Goal: Information Seeking & Learning: Learn about a topic

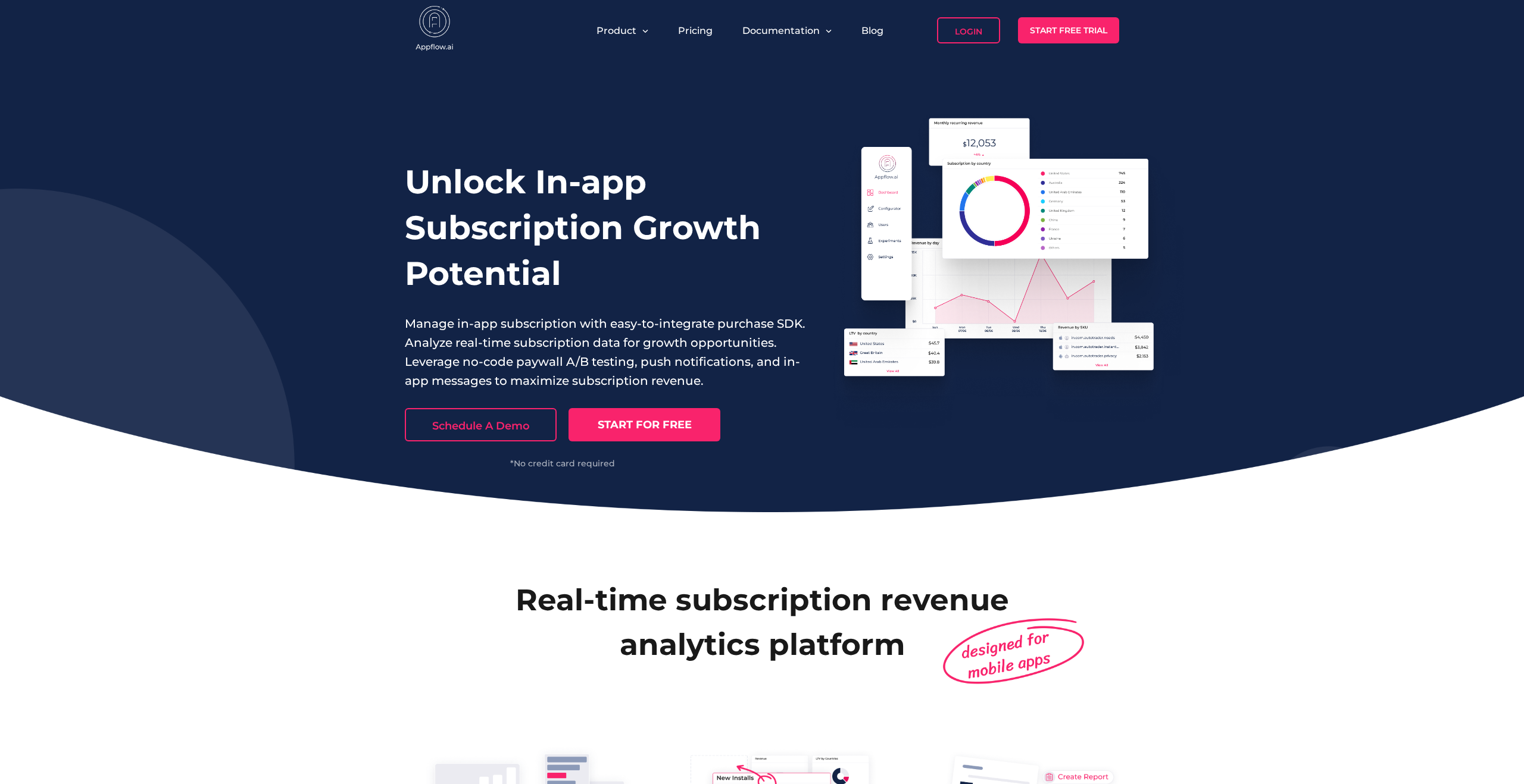
click at [683, 472] on div "Unlock In-app Subscription Growth Potential Manage in-app subscription with eas…" at bounding box center [762, 287] width 1524 height 451
drag, startPoint x: 703, startPoint y: 472, endPoint x: 498, endPoint y: 378, distance: 225.5
click at [498, 378] on div "Unlock In-app Subscription Growth Potential Manage in-app subscription with eas…" at bounding box center [762, 287] width 1524 height 451
click at [393, 162] on div "Unlock In-app Subscription Growth Potential Manage in-app subscription with eas…" at bounding box center [762, 287] width 1524 height 451
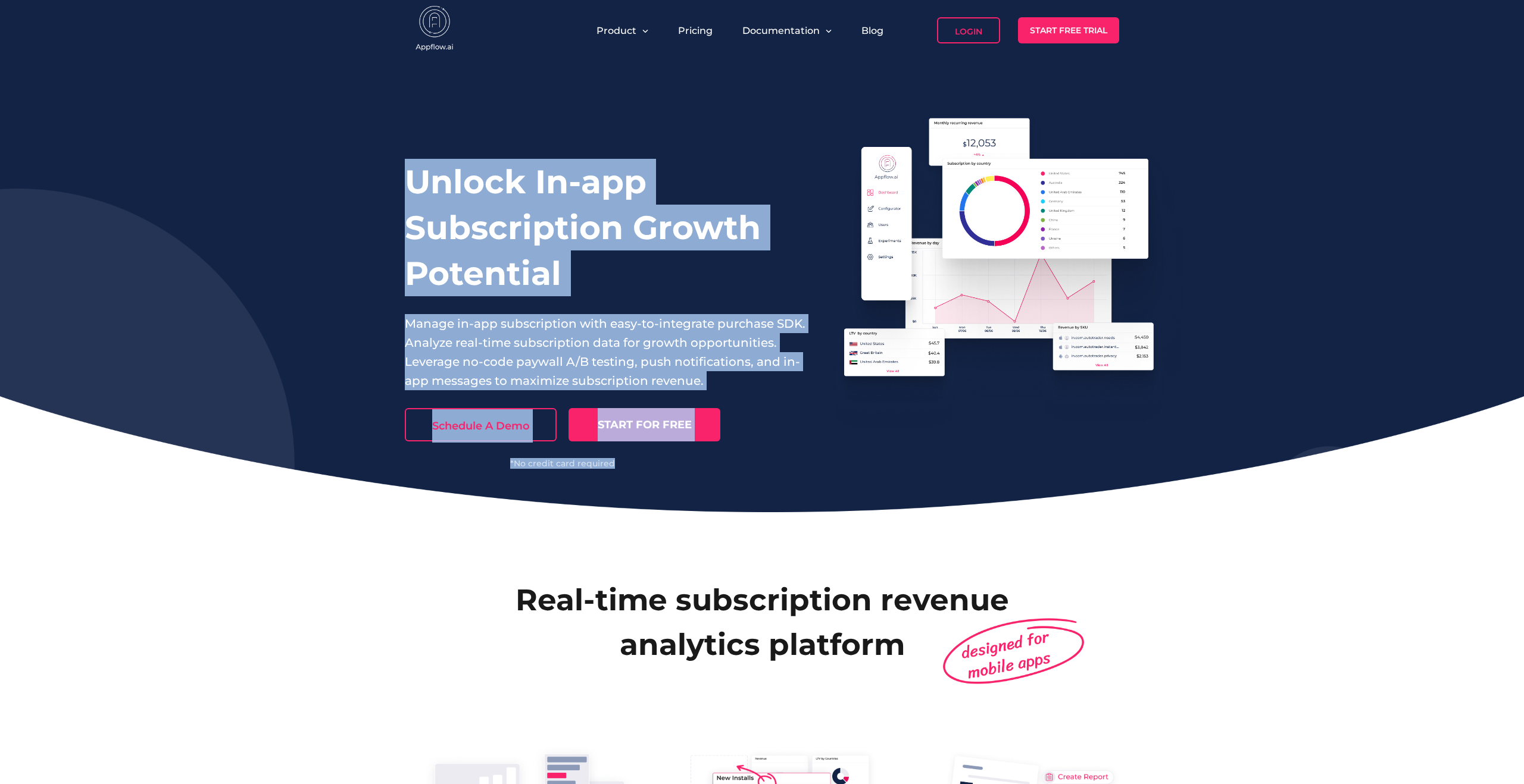
drag, startPoint x: 375, startPoint y: 145, endPoint x: 653, endPoint y: 472, distance: 429.2
click at [653, 472] on div "Unlock In-app Subscription Growth Potential Manage in-app subscription with eas…" at bounding box center [762, 287] width 1524 height 451
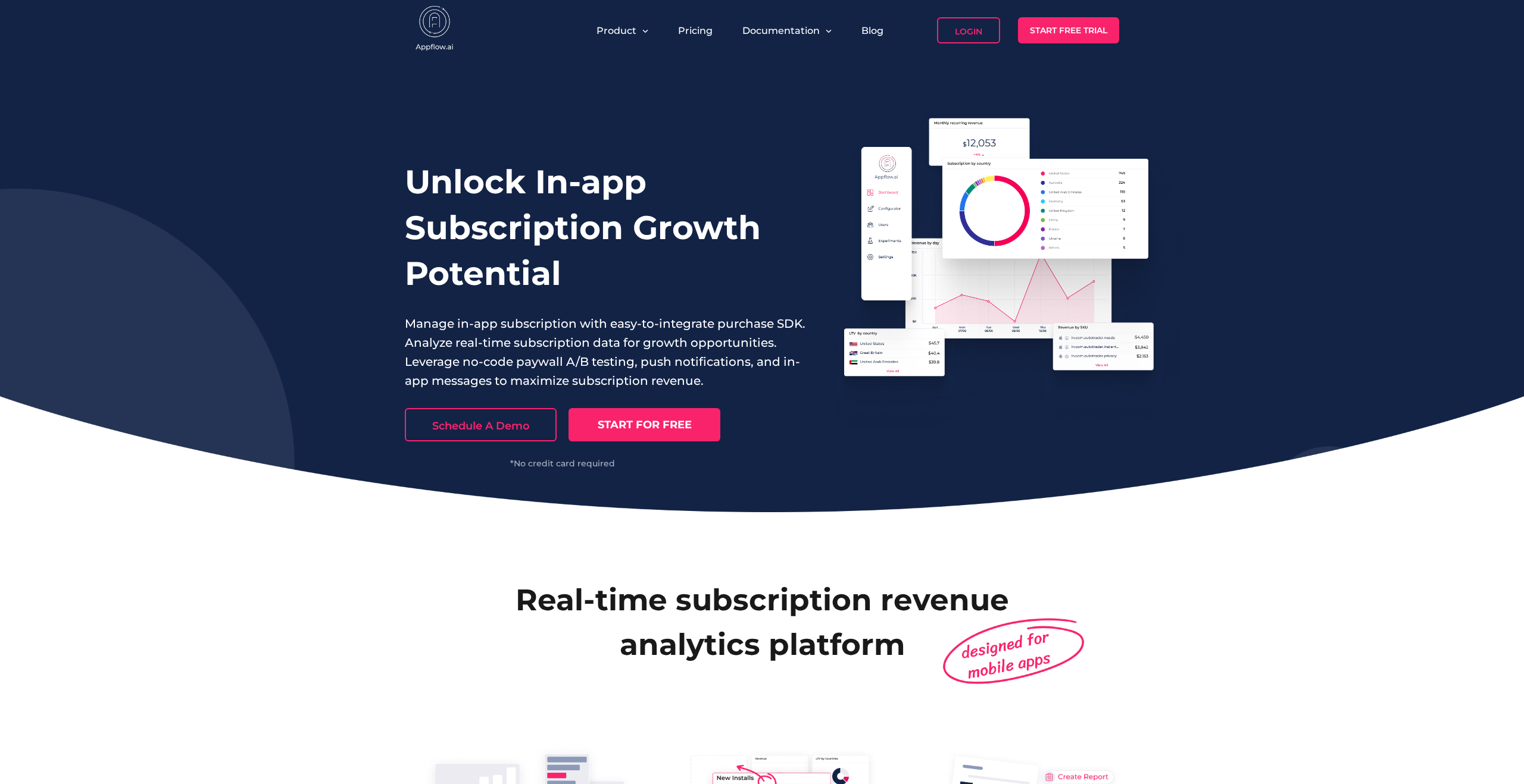
click at [736, 472] on div "Unlock In-app Subscription Growth Potential Manage in-app subscription with eas…" at bounding box center [762, 287] width 1524 height 451
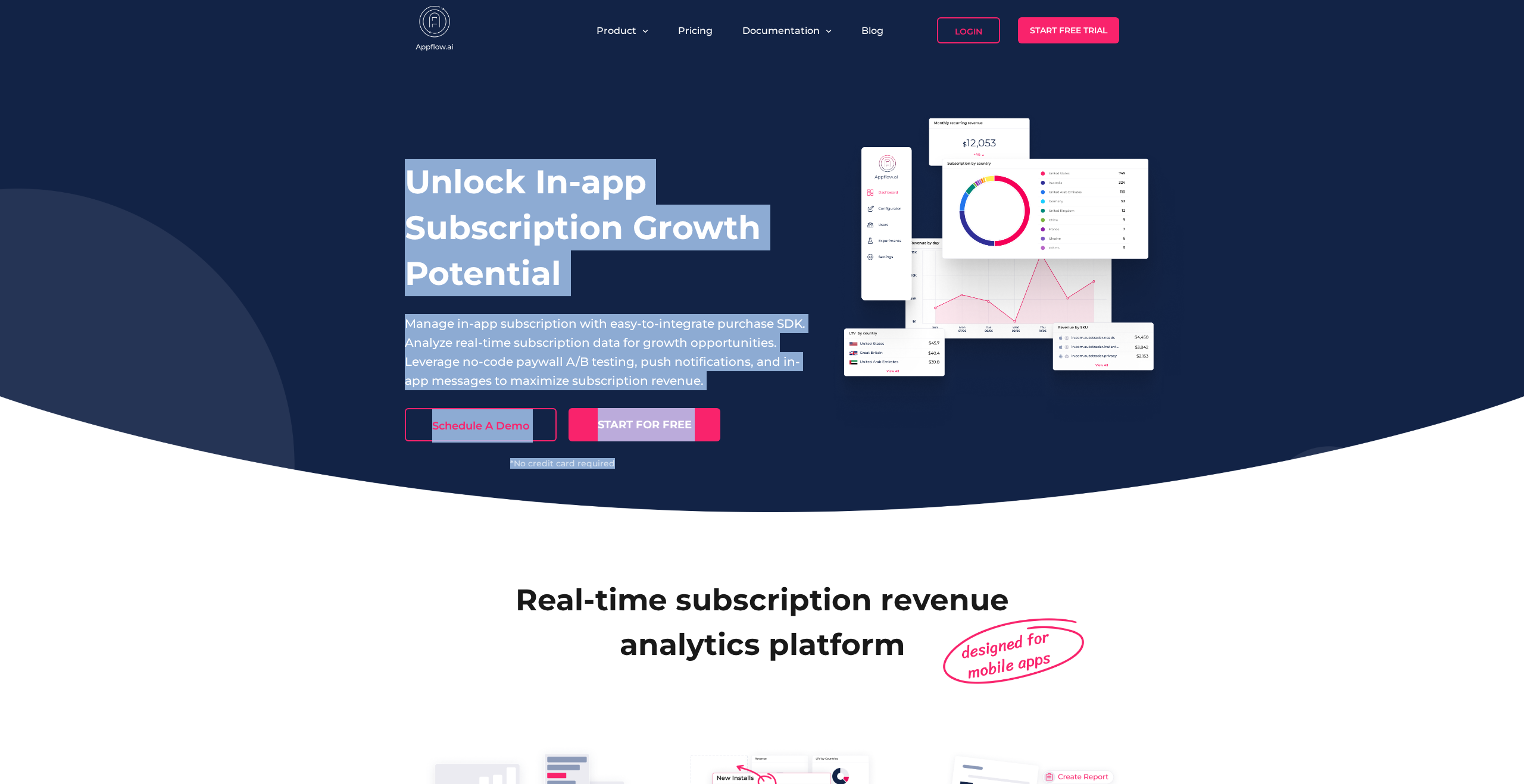
drag, startPoint x: 779, startPoint y: 462, endPoint x: 369, endPoint y: 175, distance: 500.5
click at [369, 175] on div "Unlock In-app Subscription Growth Potential Manage in-app subscription with eas…" at bounding box center [762, 287] width 1524 height 451
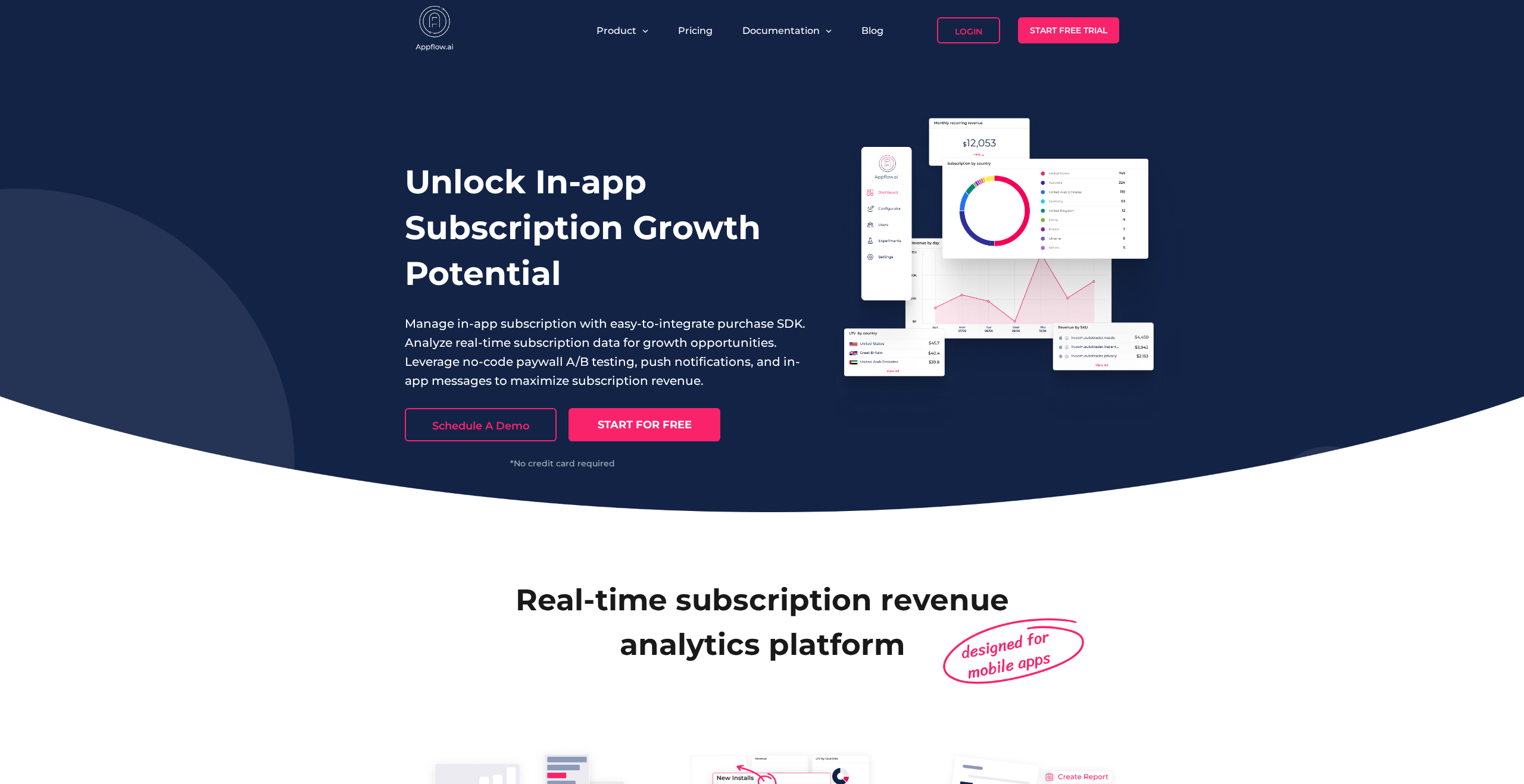
click at [346, 135] on div "Unlock In-app Subscription Growth Potential Manage in-app subscription with eas…" at bounding box center [762, 287] width 1524 height 451
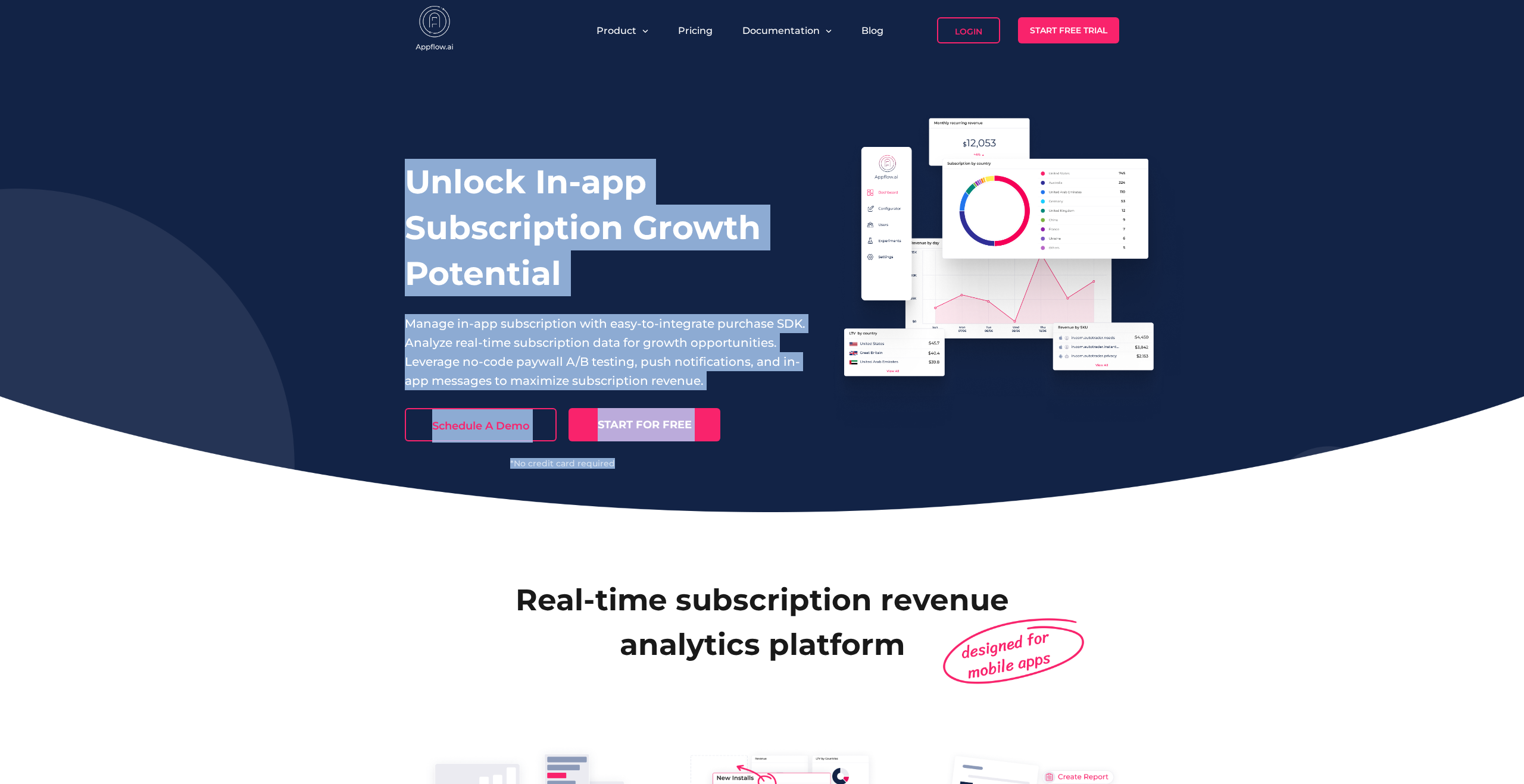
drag, startPoint x: 318, startPoint y: 138, endPoint x: 653, endPoint y: 474, distance: 474.5
click at [653, 474] on div "Unlock In-app Subscription Growth Potential Manage in-app subscription with eas…" at bounding box center [762, 287] width 1524 height 451
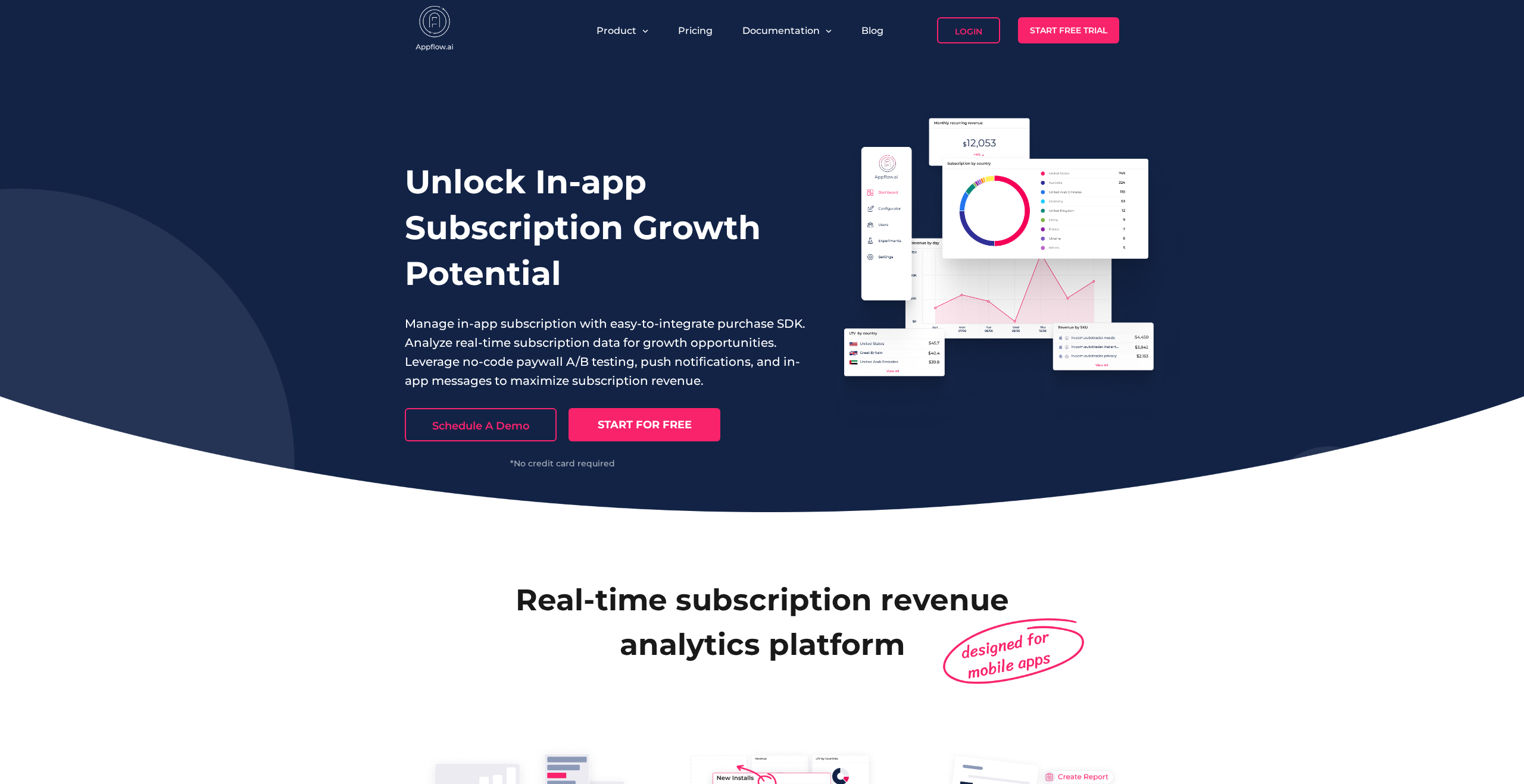
click at [724, 470] on div "Unlock In-app Subscription Growth Potential Manage in-app subscription with eas…" at bounding box center [762, 287] width 1524 height 451
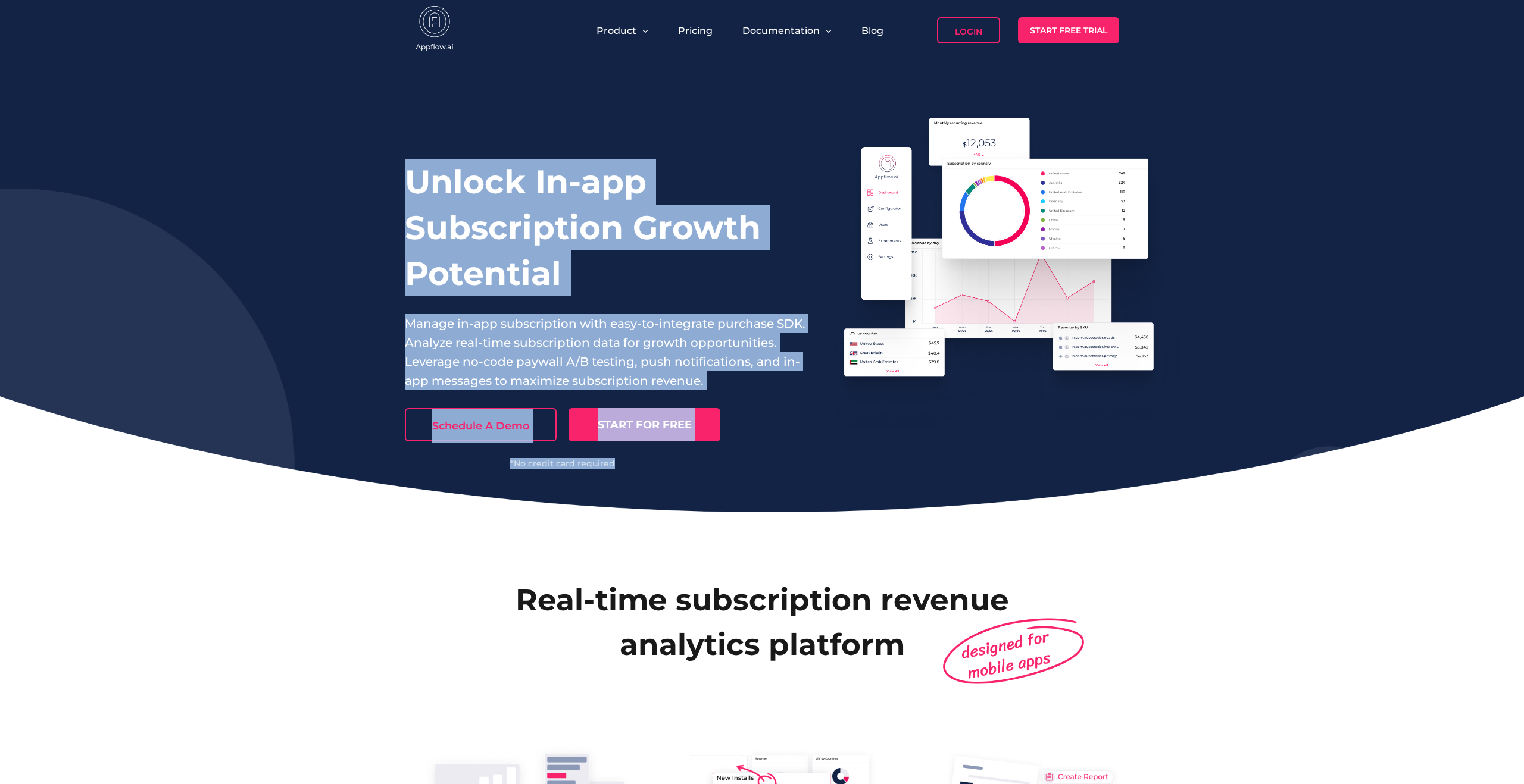
drag, startPoint x: 781, startPoint y: 475, endPoint x: 366, endPoint y: 158, distance: 522.2
click at [366, 158] on div "Unlock In-app Subscription Growth Potential Manage in-app subscription with eas…" at bounding box center [762, 287] width 1524 height 451
drag, startPoint x: 341, startPoint y: 124, endPoint x: 655, endPoint y: 462, distance: 461.3
click at [655, 462] on div "Unlock In-app Subscription Growth Potential Manage in-app subscription with eas…" at bounding box center [762, 287] width 1524 height 451
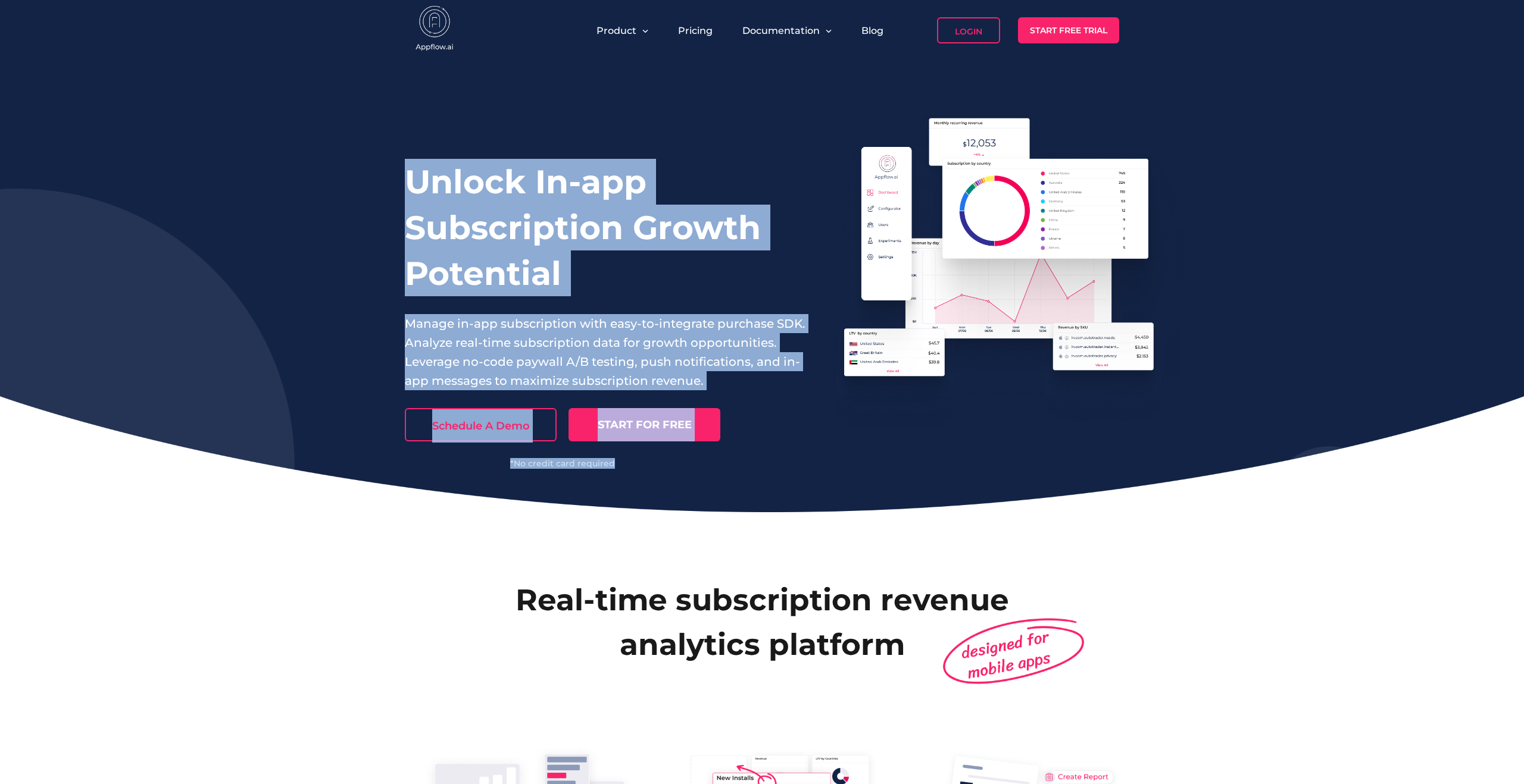
click at [655, 462] on div "*No credit card required" at bounding box center [562, 464] width 316 height 9
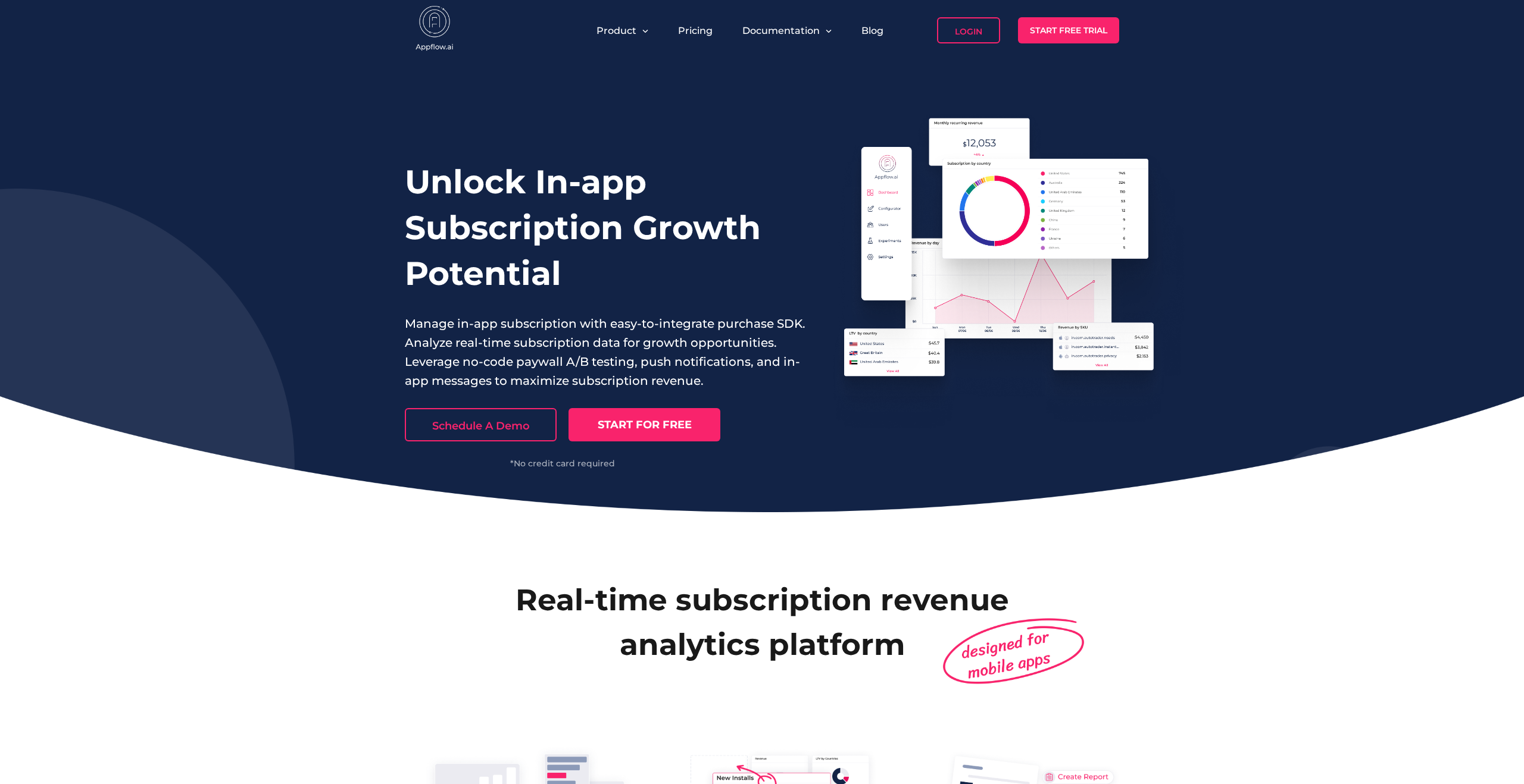
click at [697, 478] on div "Unlock In-app Subscription Growth Potential Manage in-app subscription with eas…" at bounding box center [762, 287] width 1524 height 451
click at [801, 461] on div "Schedule A Demo START FOR FREE *No credit card required" at bounding box center [605, 429] width 401 height 77
click at [818, 75] on div "Unlock In-app Subscription Growth Potential Manage in-app subscription with eas…" at bounding box center [762, 287] width 1524 height 451
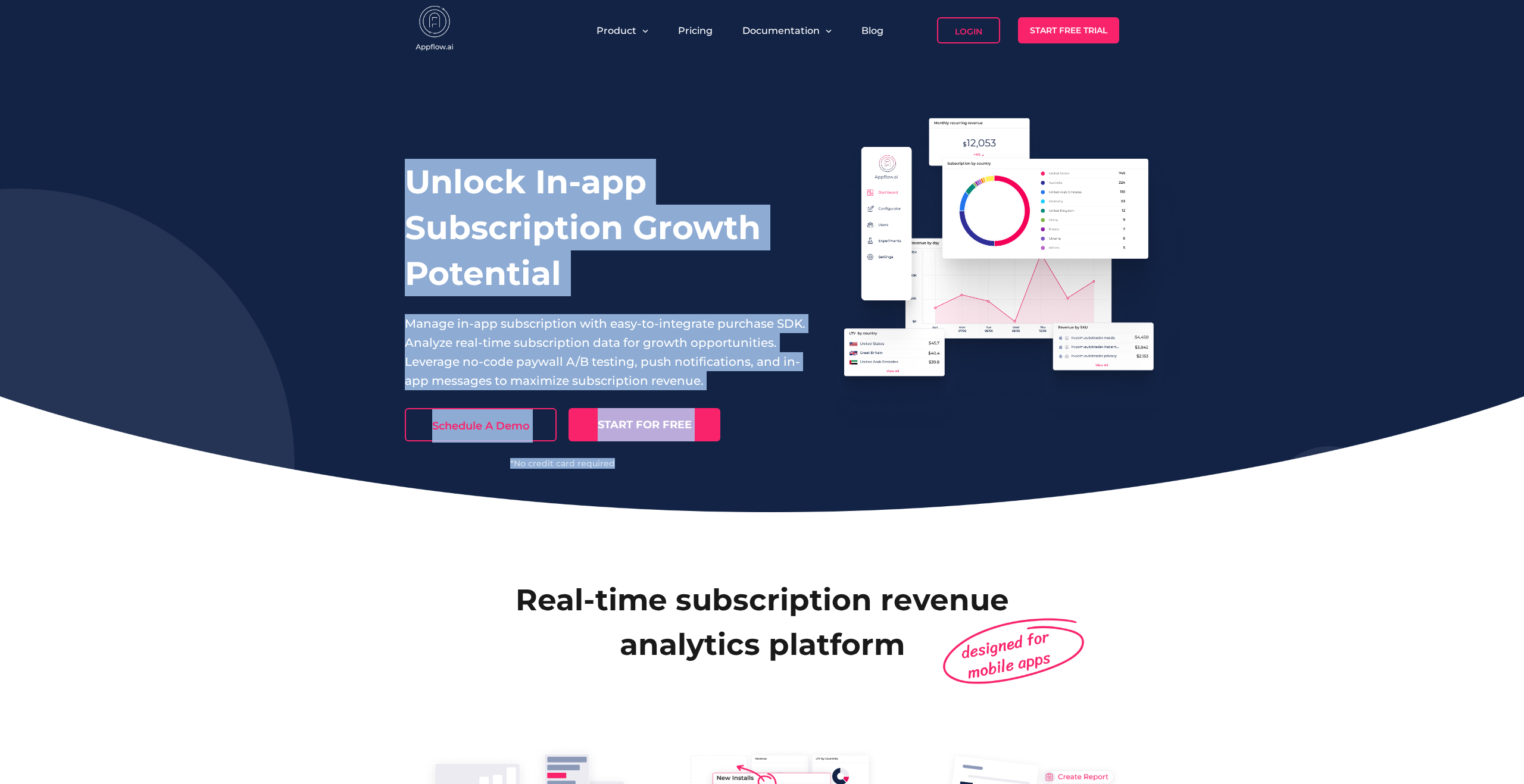
drag, startPoint x: 796, startPoint y: 84, endPoint x: 1161, endPoint y: 501, distance: 554.2
click at [1161, 501] on div "Unlock In-app Subscription Growth Potential Manage in-app subscription with eas…" at bounding box center [762, 287] width 1524 height 451
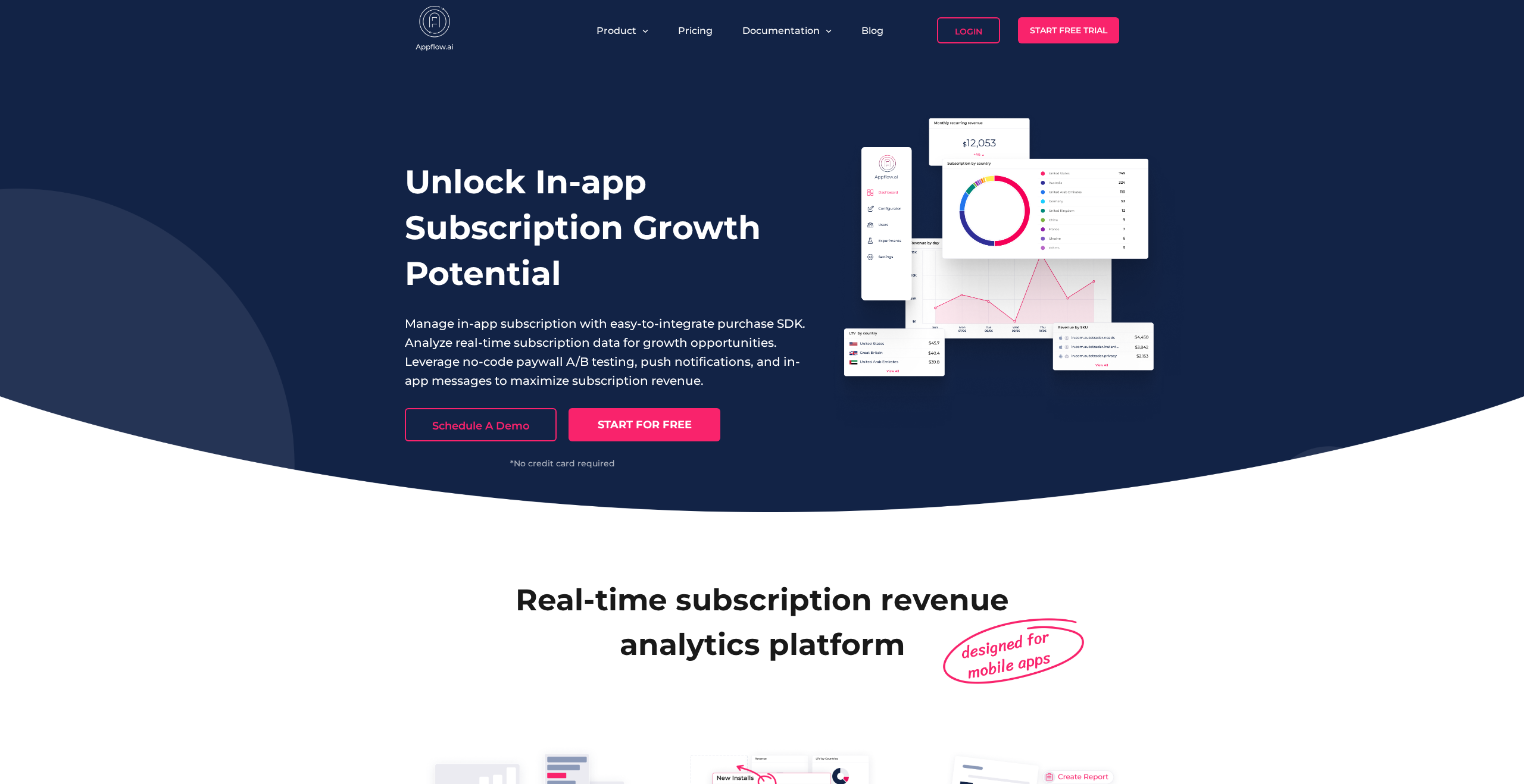
click at [1161, 501] on div "Unlock In-app Subscription Growth Potential Manage in-app subscription with eas…" at bounding box center [762, 287] width 1524 height 451
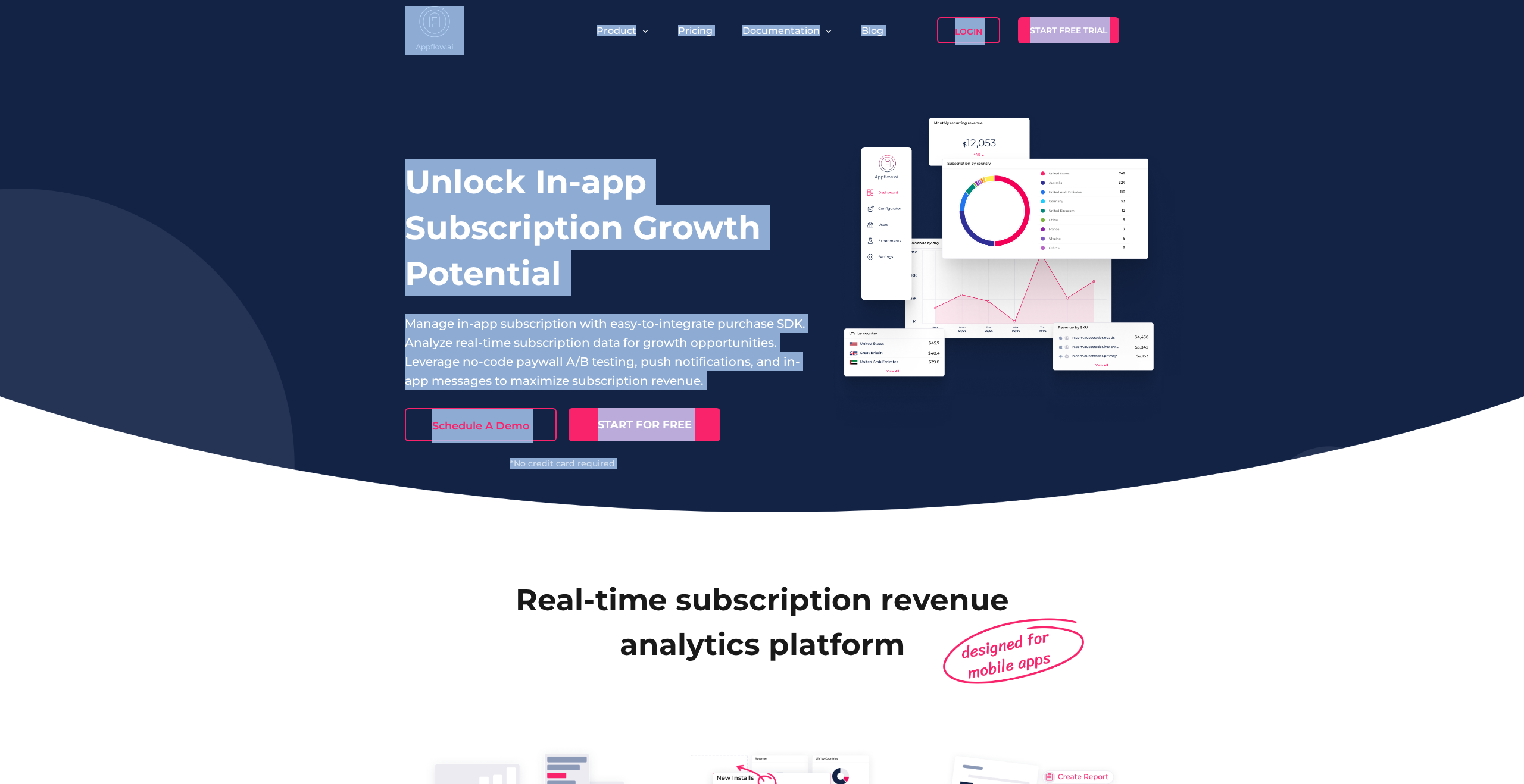
drag, startPoint x: 1297, startPoint y: 526, endPoint x: 357, endPoint y: 35, distance: 1060.5
click at [357, 35] on header "Product Pricing Documentation Blog Login Start Free Trial" at bounding box center [762, 30] width 1524 height 61
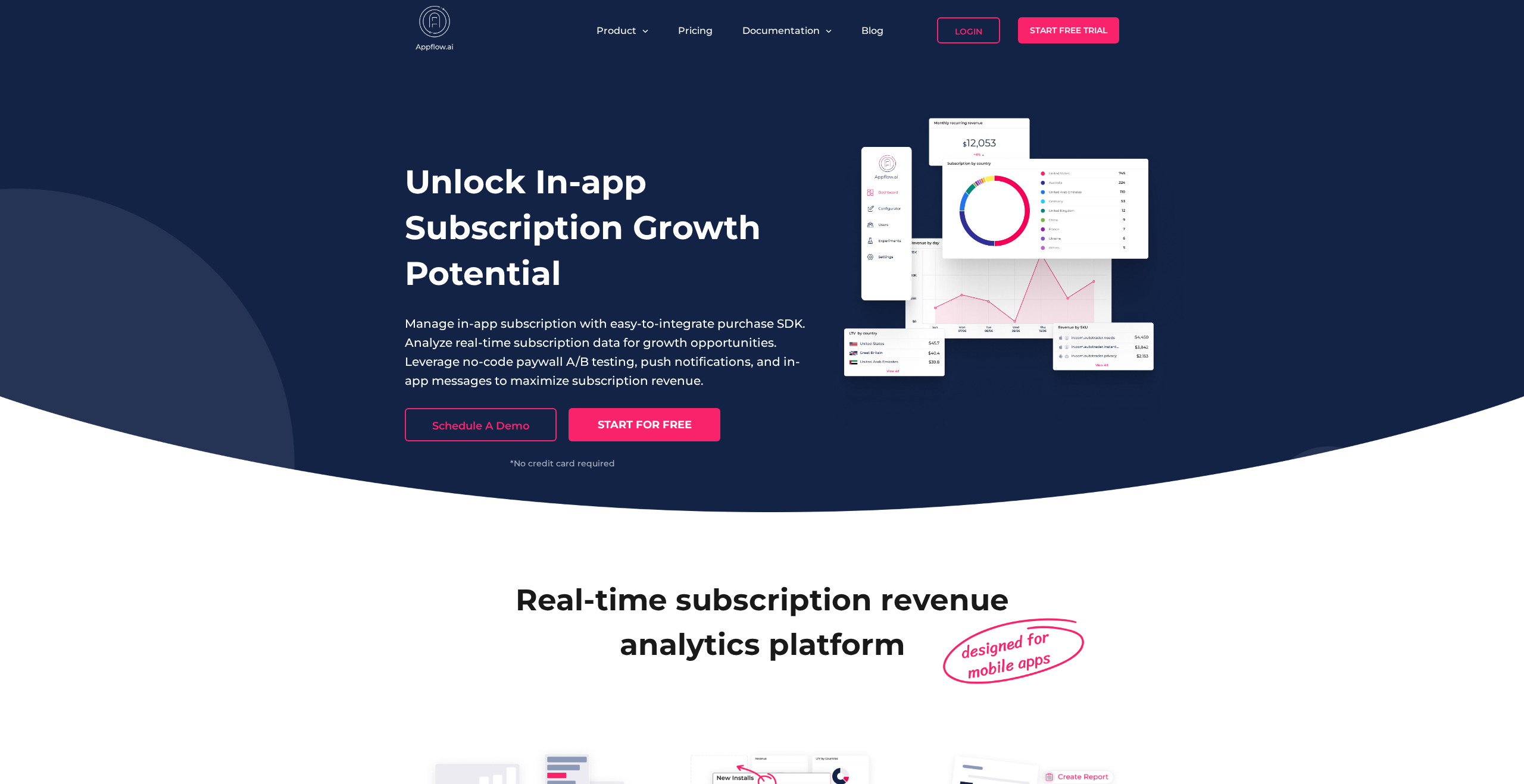
click at [361, 237] on div "Unlock In-app Subscription Growth Potential Manage in-app subscription with eas…" at bounding box center [762, 287] width 1524 height 451
click at [685, 139] on div "Unlock In-app Subscription Growth Potential Manage in-app subscription with eas…" at bounding box center [605, 290] width 401 height 357
